Goal: Task Accomplishment & Management: Manage account settings

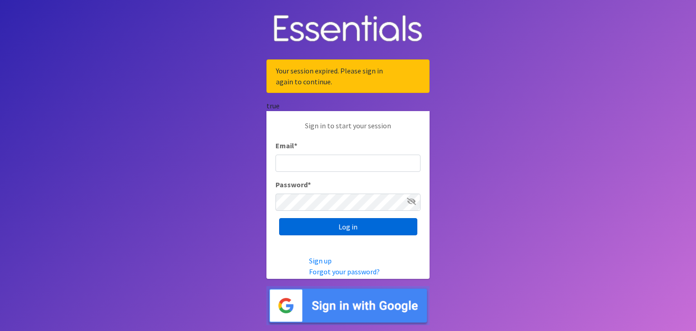
type input "anna@thelifehouseomaha.org"
click at [343, 229] on input "Log in" at bounding box center [348, 226] width 138 height 17
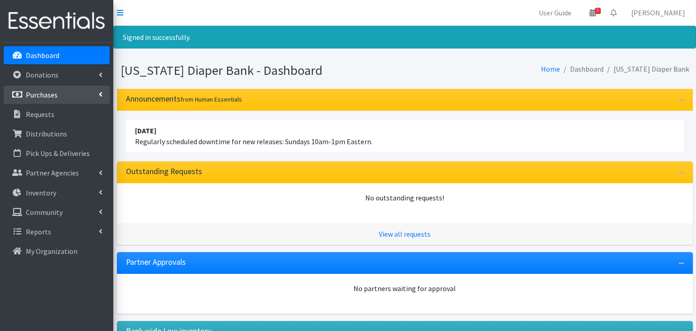
click at [70, 86] on li "Purchases All Purchases New Purchase" at bounding box center [57, 95] width 106 height 19
click at [98, 94] on link "Purchases" at bounding box center [57, 95] width 106 height 18
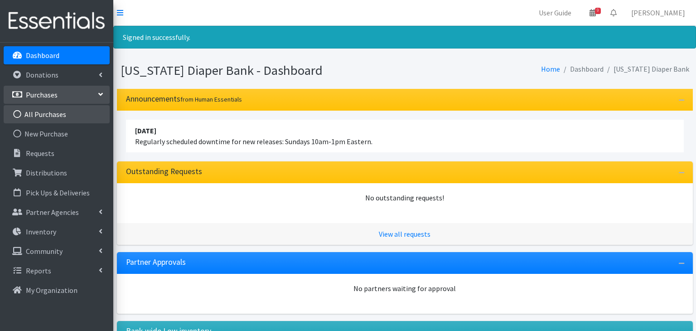
click at [50, 108] on link "All Purchases" at bounding box center [57, 114] width 106 height 18
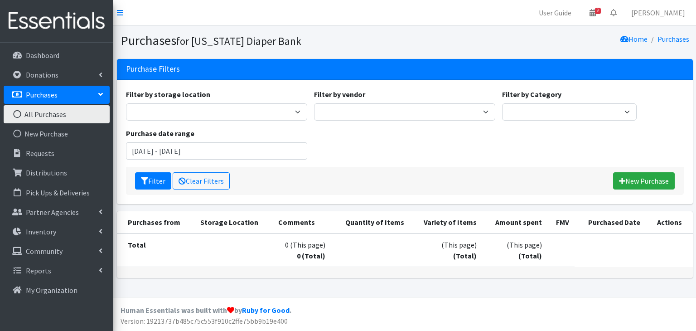
click at [37, 107] on link "All Purchases" at bounding box center [57, 114] width 106 height 18
click at [38, 110] on link "All Purchases" at bounding box center [57, 114] width 106 height 18
click at [157, 149] on input "[DATE] - [DATE]" at bounding box center [216, 150] width 181 height 17
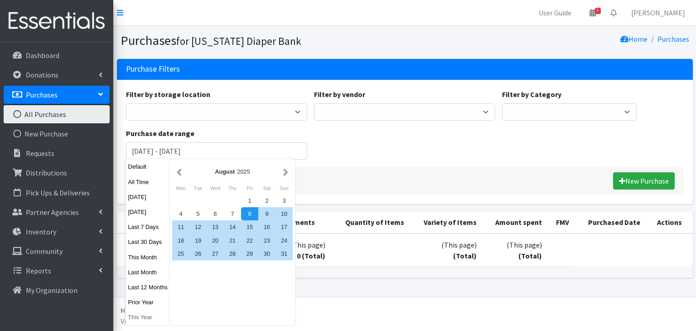
click at [147, 321] on button "This Year" at bounding box center [148, 316] width 44 height 13
type input "[DATE] - [DATE]"
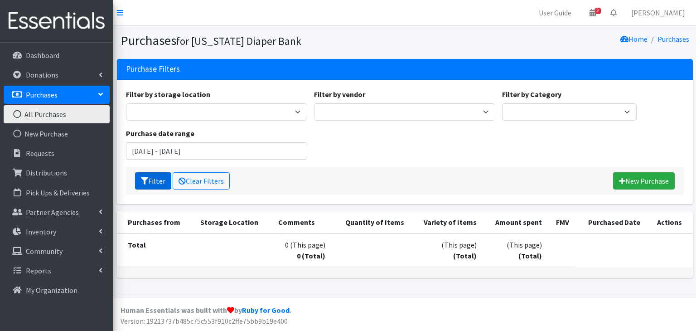
click at [161, 176] on button "Filter" at bounding box center [153, 180] width 36 height 17
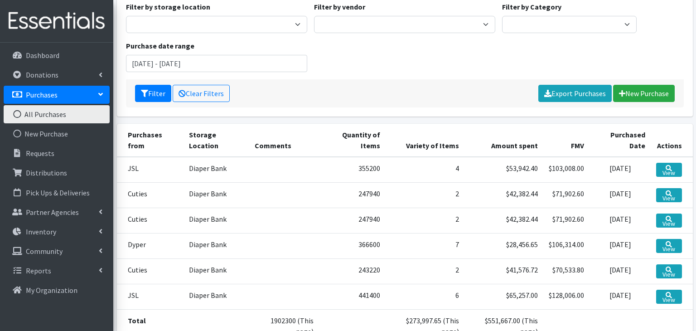
scroll to position [82, 0]
